Goal: Transaction & Acquisition: Subscribe to service/newsletter

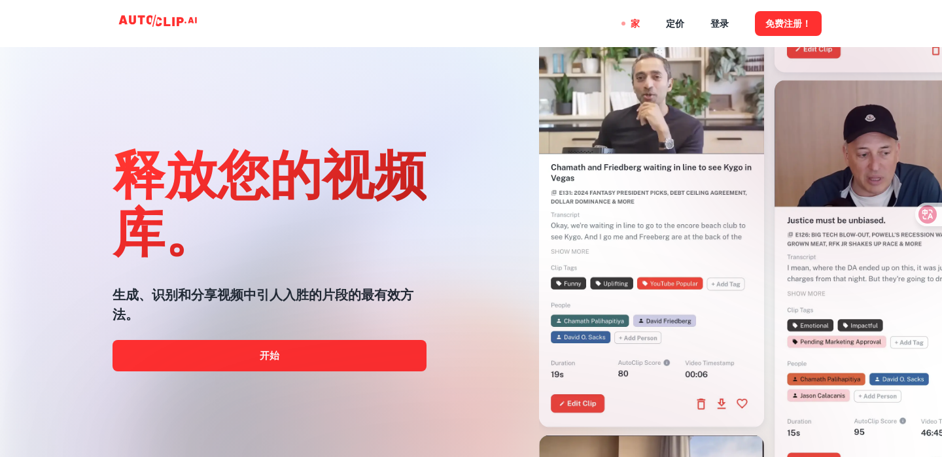
click at [443, 229] on div "释放您的视频库。 生成、识别和分享视频中引人入胜的片段的最有效方法。 开始" at bounding box center [243, 176] width 403 height 457
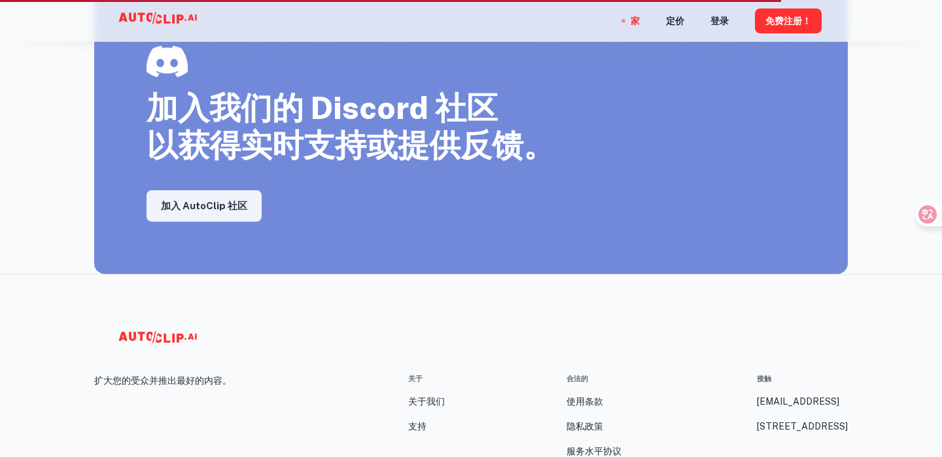
scroll to position [2418, 0]
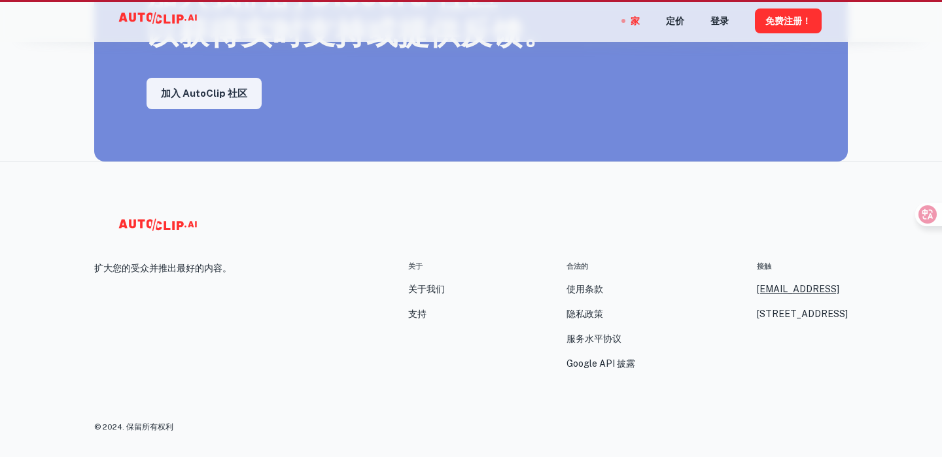
copy font "[EMAIL_ADDRESS]"
click at [567, 268] on div "合法的 使用条款 隐私政策 服务水平协议 Google API 披露" at bounding box center [601, 316] width 69 height 111
click at [423, 285] on font "关于我们" at bounding box center [426, 289] width 37 height 10
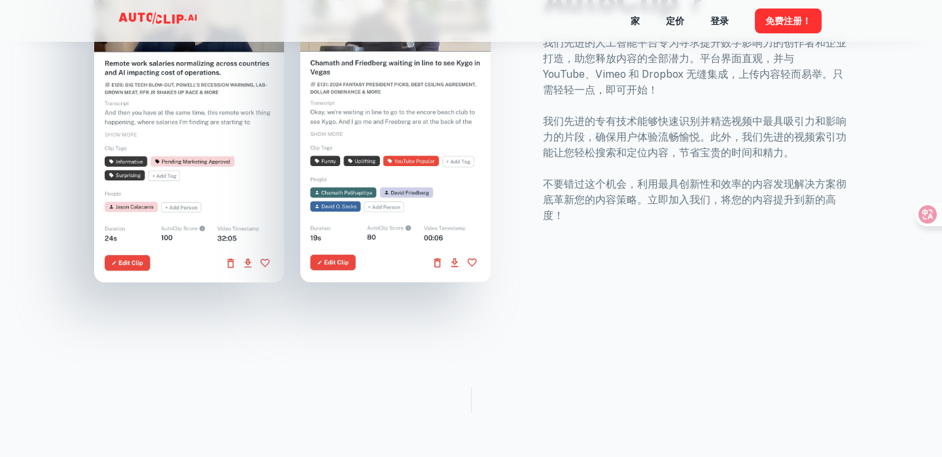
scroll to position [569, 0]
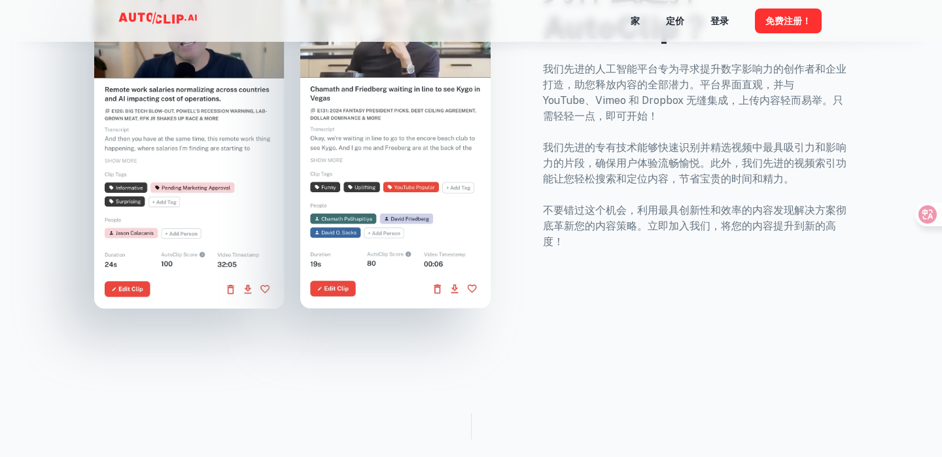
click at [538, 183] on div "为什么选择 AutoClip？ 我们先进的人工智能平台专为寻求提升数字影响力的创作者和企业打造，助您释放内容的全部潜力。平台界面直观，并与 YouTube、V…" at bounding box center [687, 132] width 321 height 354
click at [141, 13] on icon at bounding box center [136, 16] width 34 height 9
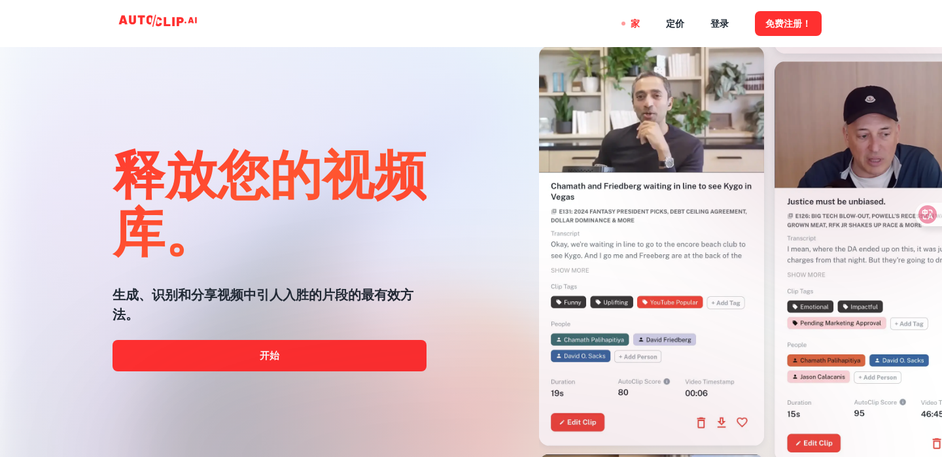
click at [324, 357] on div at bounding box center [471, 457] width 754 height 262
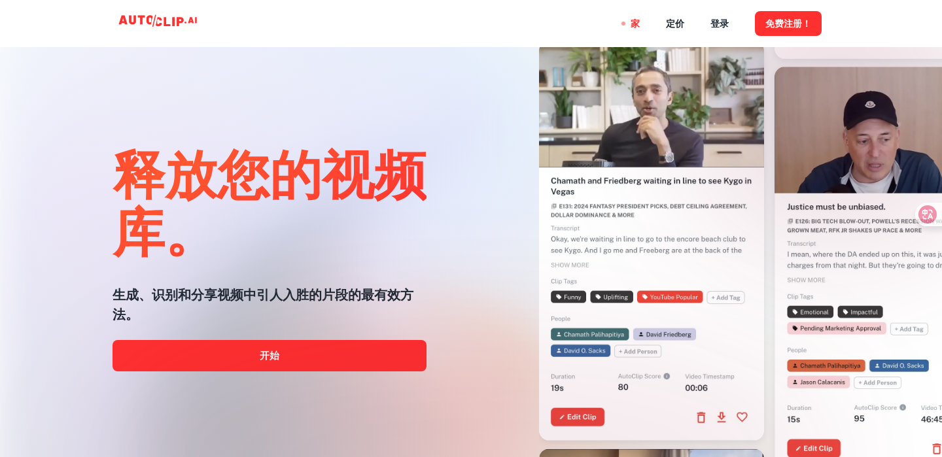
click at [266, 355] on div at bounding box center [471, 457] width 754 height 262
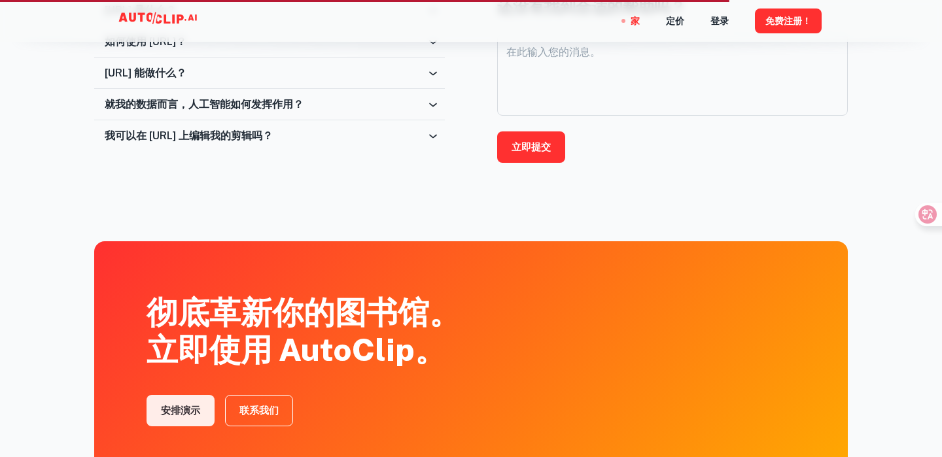
scroll to position [2254, 0]
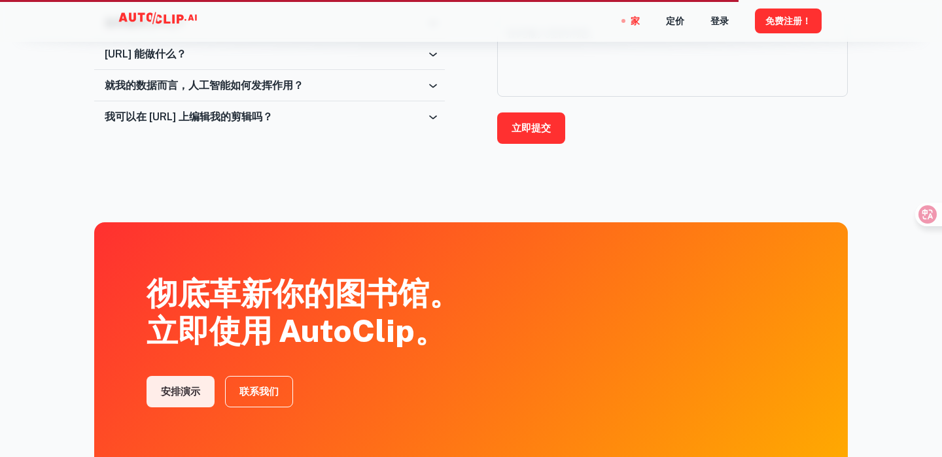
click at [433, 116] on icon at bounding box center [433, 117] width 13 height 13
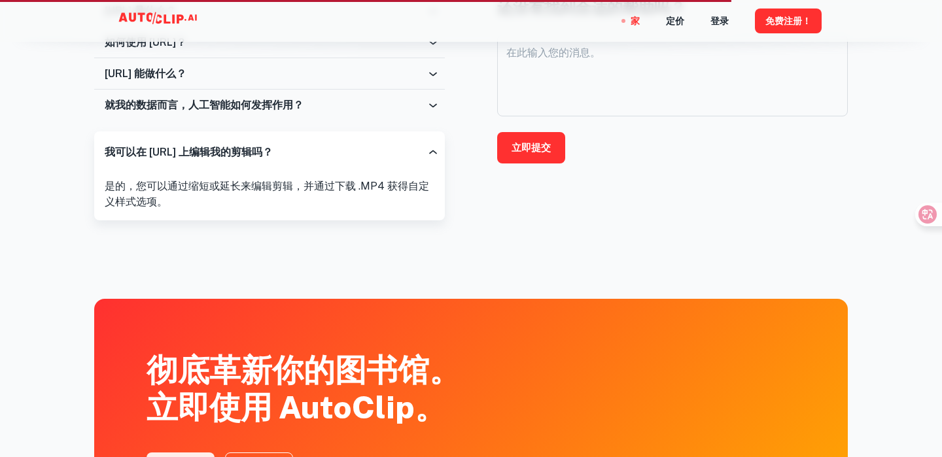
scroll to position [2222, 0]
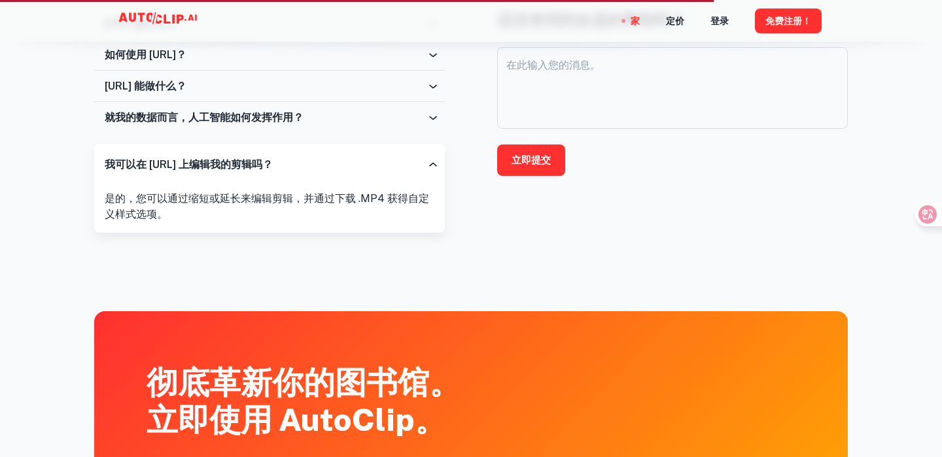
click at [436, 118] on icon at bounding box center [433, 117] width 13 height 13
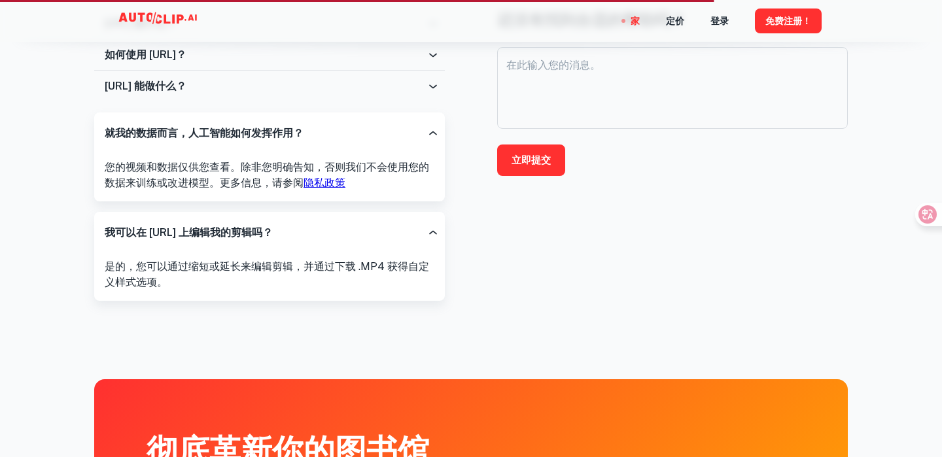
click at [431, 89] on icon at bounding box center [433, 86] width 13 height 13
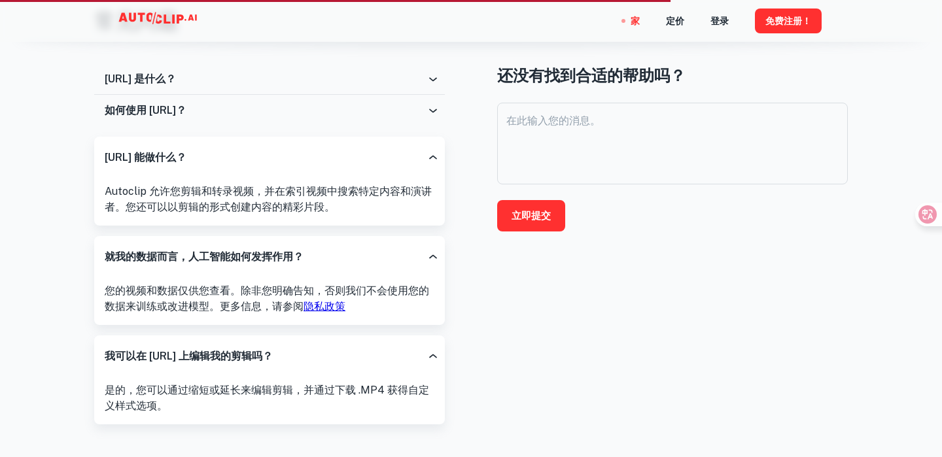
scroll to position [2128, 0]
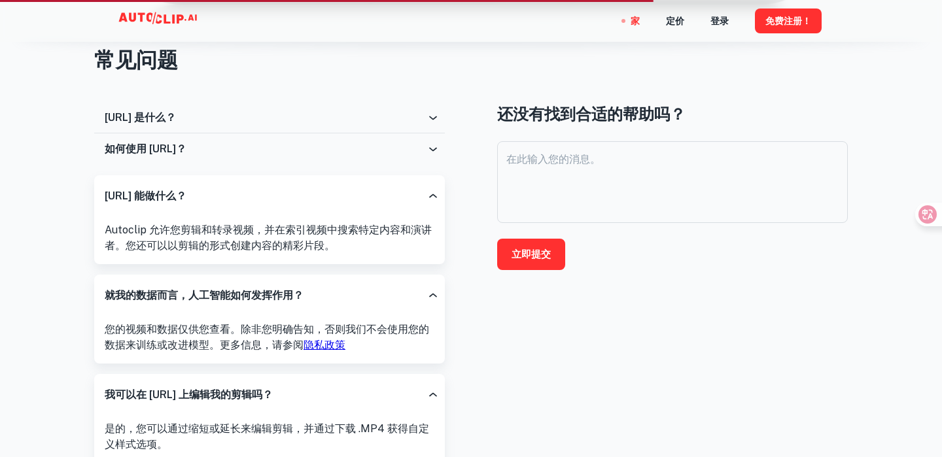
click at [436, 150] on icon at bounding box center [433, 149] width 13 height 13
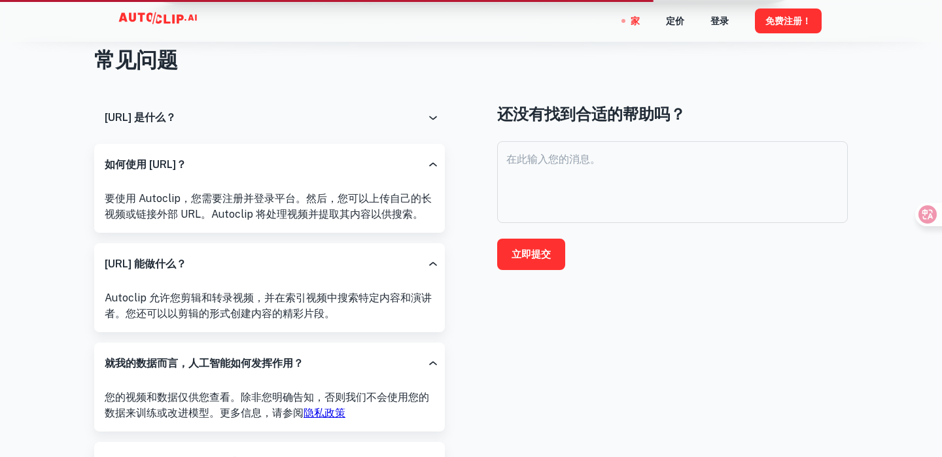
click at [432, 121] on icon at bounding box center [433, 117] width 13 height 13
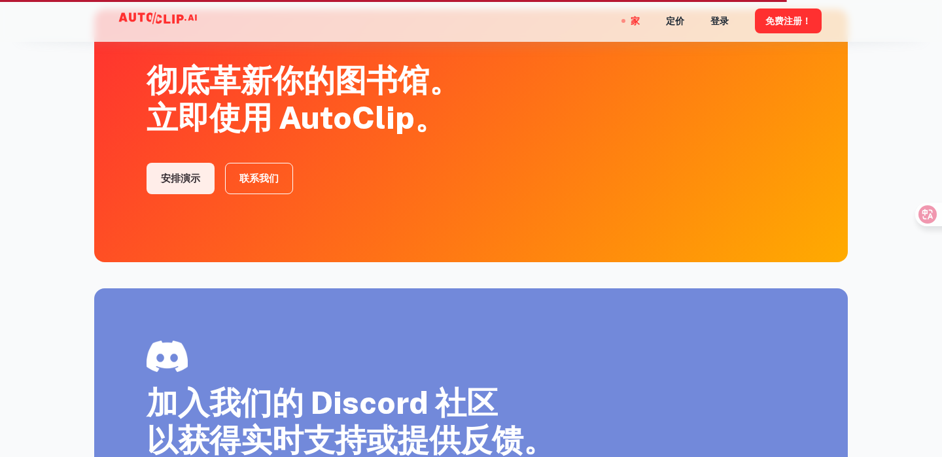
scroll to position [2323, 0]
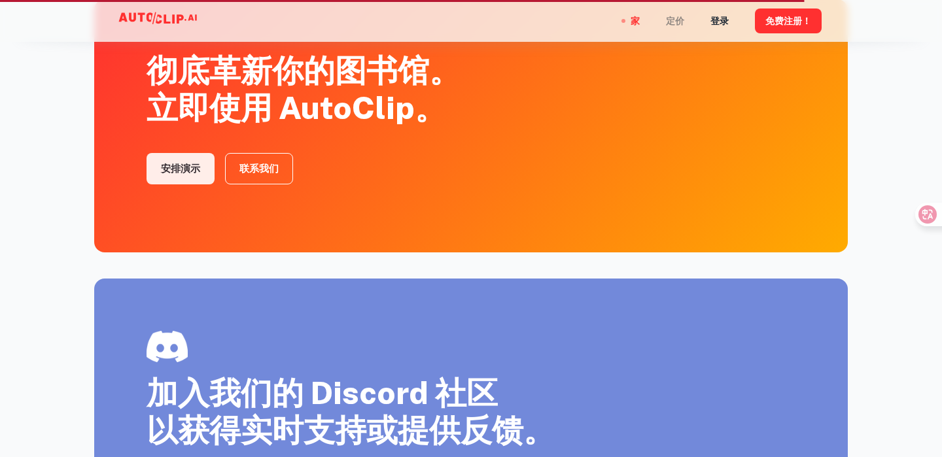
click at [676, 23] on font "定价" at bounding box center [675, 21] width 18 height 10
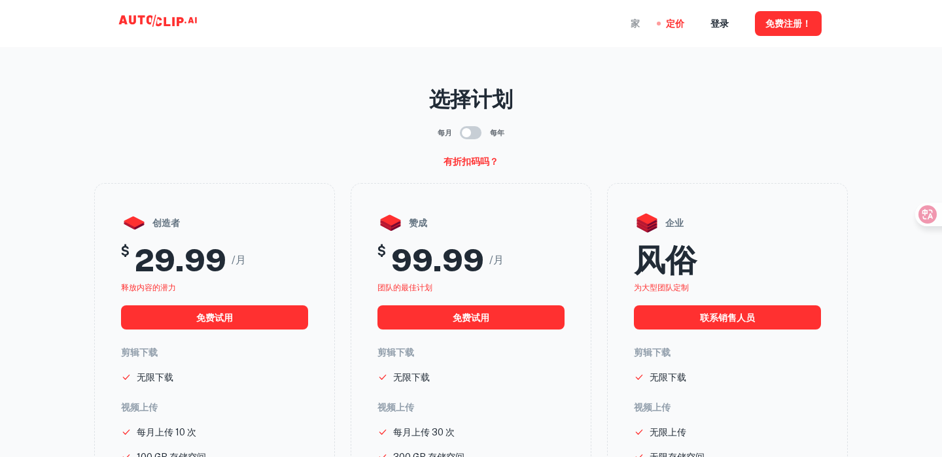
click at [632, 19] on font "家" at bounding box center [635, 24] width 9 height 10
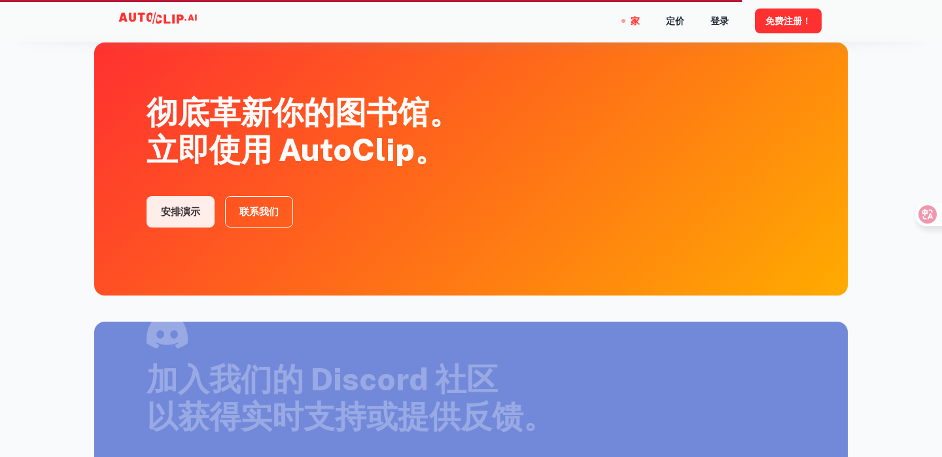
scroll to position [1980, 0]
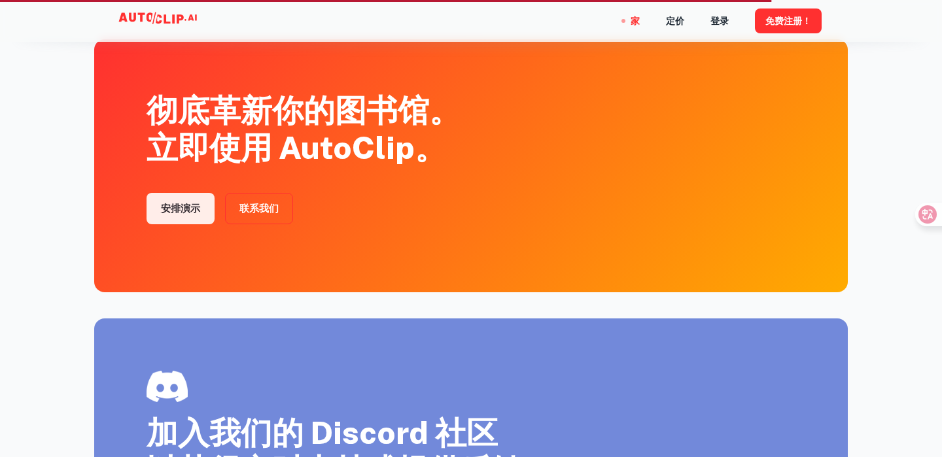
click at [273, 220] on link "联系我们" at bounding box center [259, 208] width 68 height 31
click at [772, 17] on font "免费注册！" at bounding box center [789, 21] width 46 height 10
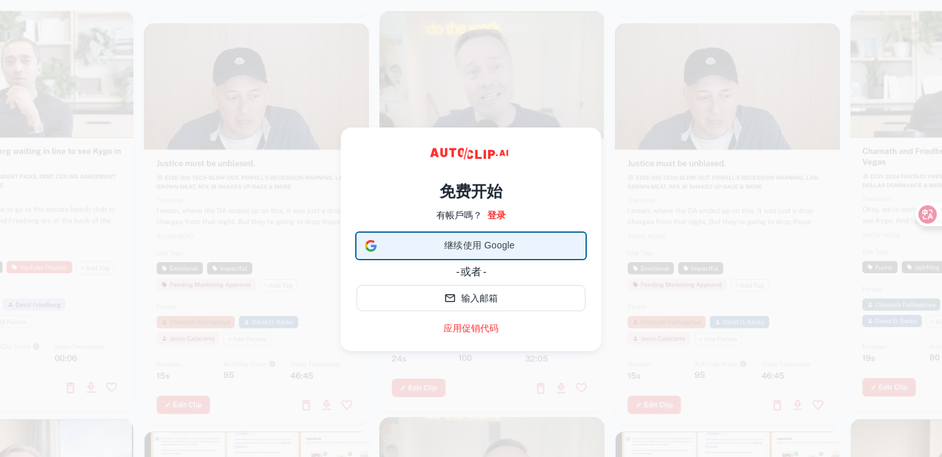
click at [509, 245] on font "继续使用 Google" at bounding box center [479, 245] width 71 height 10
